Goal: Find specific page/section: Find specific page/section

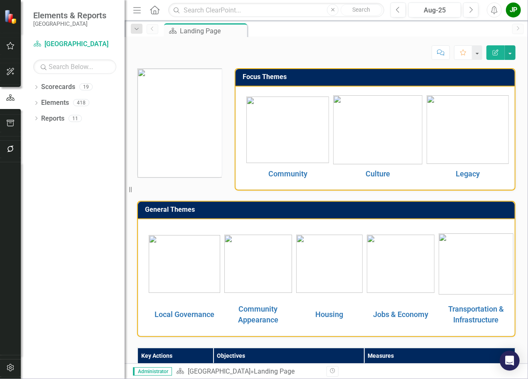
click at [518, 11] on div "JP" at bounding box center [513, 9] width 15 height 15
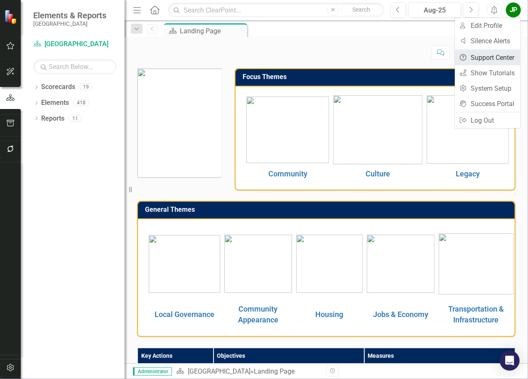
click at [499, 57] on link "Help Support Center" at bounding box center [488, 57] width 66 height 15
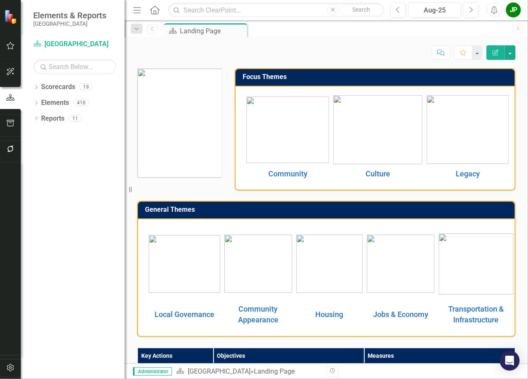
click at [515, 14] on div "JP" at bounding box center [513, 9] width 15 height 15
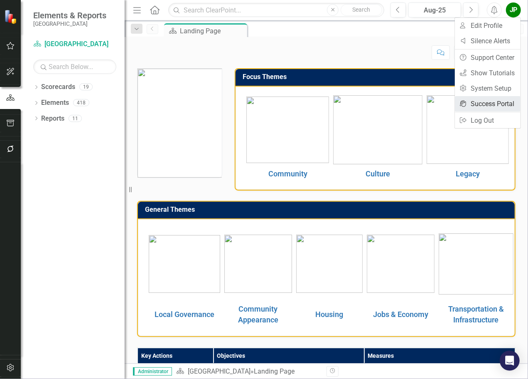
click at [489, 101] on link "icon.portal Success Portal" at bounding box center [488, 103] width 66 height 15
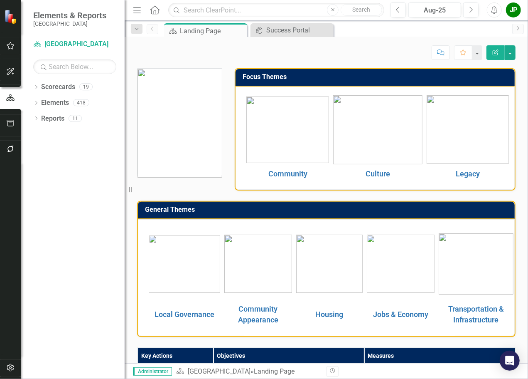
click at [515, 10] on div "JP" at bounding box center [513, 9] width 15 height 15
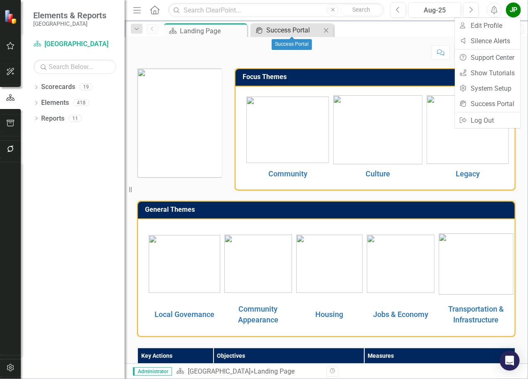
click at [299, 32] on div "Success Portal" at bounding box center [293, 30] width 55 height 10
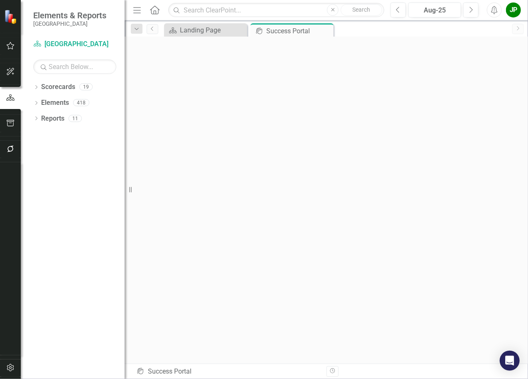
scroll to position [2, 0]
